Goal: Transaction & Acquisition: Purchase product/service

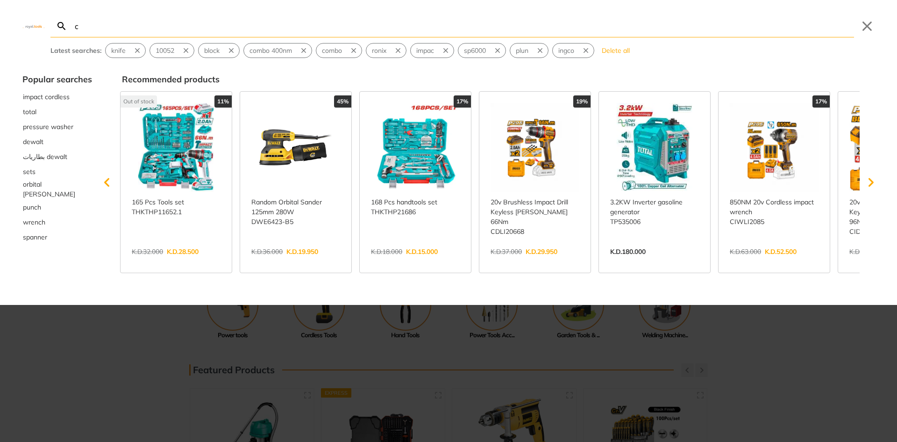
type input "co"
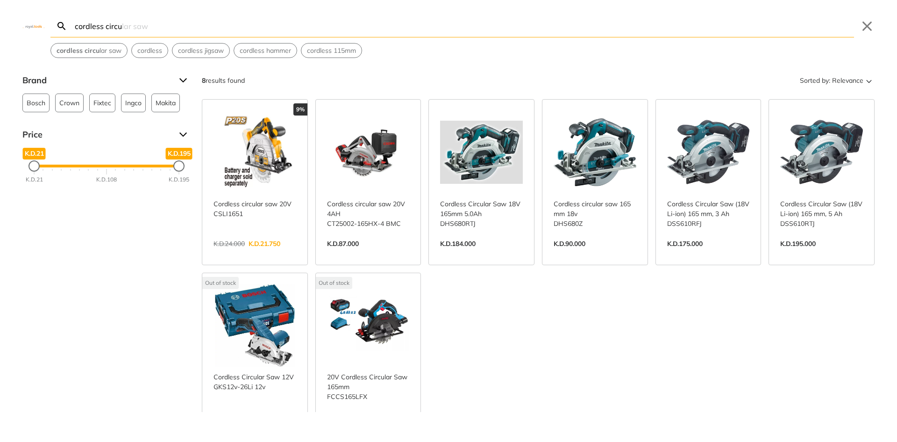
type input "cordless circu"
click at [366, 426] on link "View more →" at bounding box center [368, 426] width 83 height 0
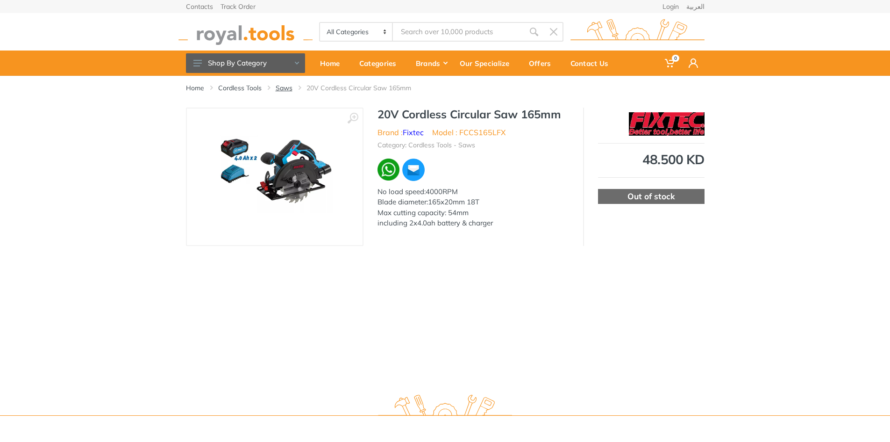
click at [280, 90] on link "Saws" at bounding box center [284, 87] width 17 height 9
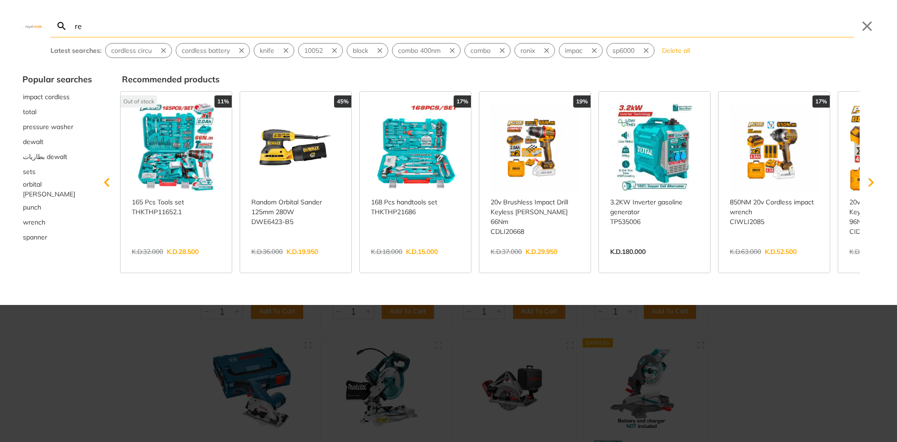
type input "re"
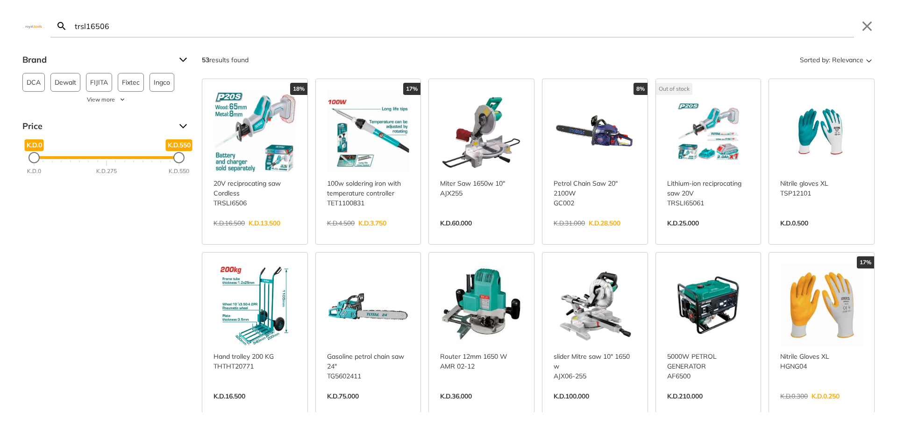
type input "trsl16506"
click at [276, 233] on link "View more →" at bounding box center [255, 233] width 83 height 0
